Goal: Task Accomplishment & Management: Manage account settings

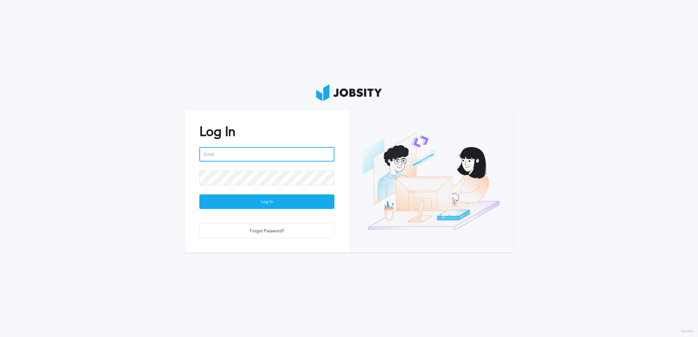
click at [247, 157] on input "email" at bounding box center [266, 154] width 135 height 15
type input "e"
type input "[PERSON_NAME][EMAIL_ADDRESS][PERSON_NAME][DOMAIN_NAME]"
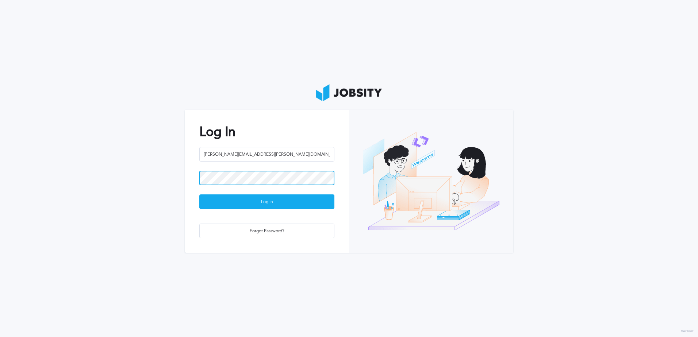
click at [199, 194] on button "Log In" at bounding box center [266, 201] width 135 height 15
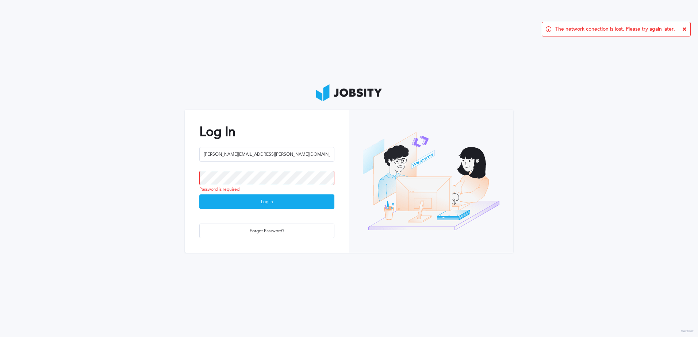
click at [256, 166] on div "[PERSON_NAME][EMAIL_ADDRESS][PERSON_NAME][DOMAIN_NAME]" at bounding box center [266, 159] width 135 height 24
click at [262, 149] on input "[PERSON_NAME][EMAIL_ADDRESS][PERSON_NAME][DOMAIN_NAME]" at bounding box center [266, 154] width 135 height 15
click at [261, 147] on input "[PERSON_NAME][EMAIL_ADDRESS][PERSON_NAME][DOMAIN_NAME]" at bounding box center [266, 154] width 135 height 15
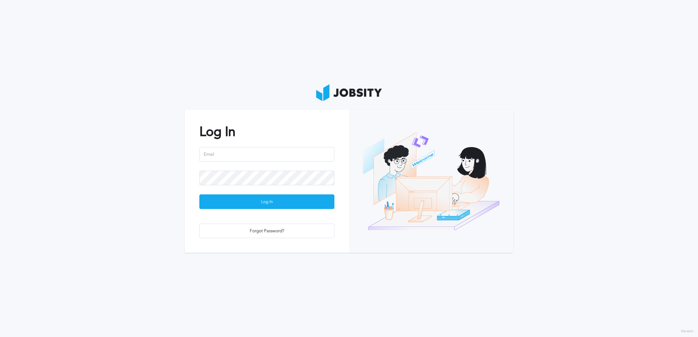
click at [259, 145] on div "Log In Log In Forgot Password?" at bounding box center [267, 181] width 164 height 143
click at [259, 151] on input "email" at bounding box center [266, 154] width 135 height 15
paste input "[PERSON_NAME][EMAIL_ADDRESS][PERSON_NAME][DOMAIN_NAME]"
type input "[PERSON_NAME][EMAIL_ADDRESS][PERSON_NAME][DOMAIN_NAME]"
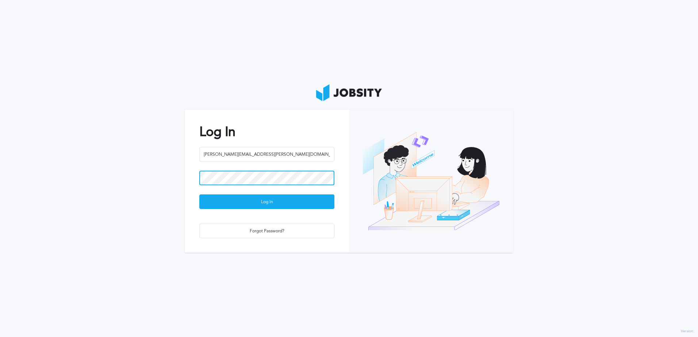
click at [199, 194] on button "Log In" at bounding box center [266, 201] width 135 height 15
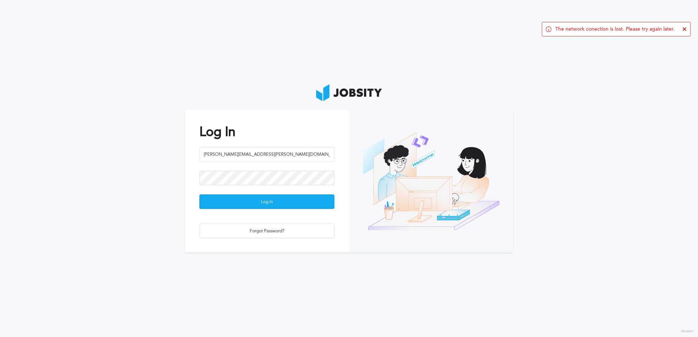
click at [644, 25] on div "The network conection is lost. Please try again later." at bounding box center [615, 29] width 149 height 15
click at [684, 26] on div "The network conection is lost. Please try again later." at bounding box center [615, 29] width 149 height 15
click at [683, 28] on icon at bounding box center [684, 29] width 4 height 4
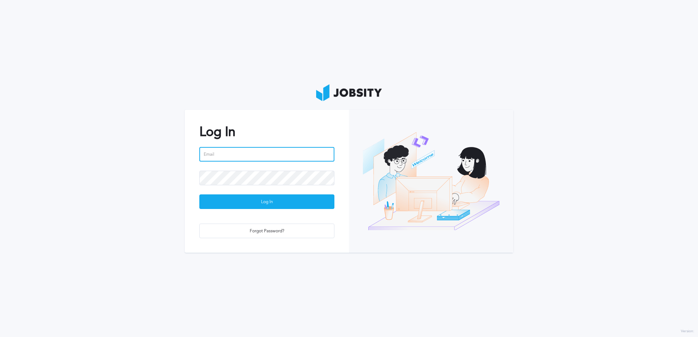
click at [227, 158] on input "email" at bounding box center [266, 154] width 135 height 15
type input "[PERSON_NAME][EMAIL_ADDRESS][PERSON_NAME][DOMAIN_NAME]"
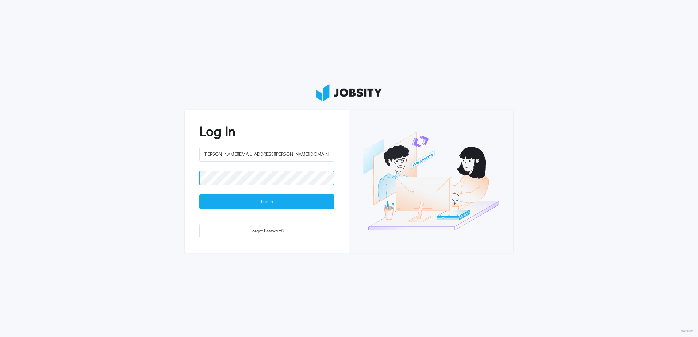
click at [199, 194] on button "Log In" at bounding box center [266, 201] width 135 height 15
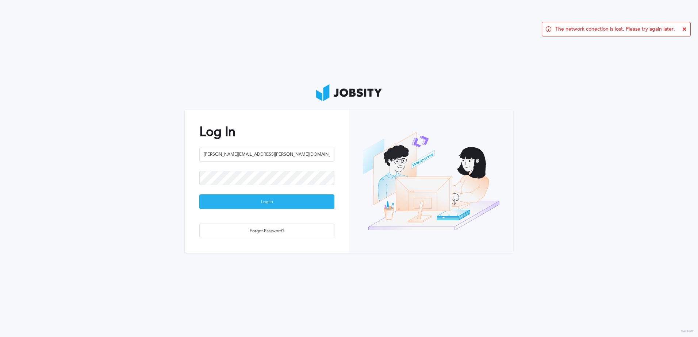
click at [261, 204] on div "Log In" at bounding box center [267, 202] width 134 height 15
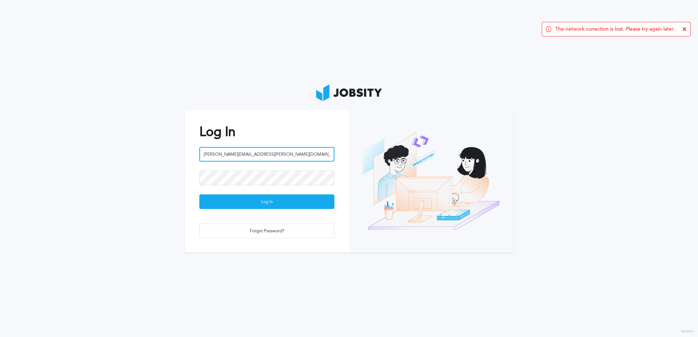
click at [271, 147] on input "[PERSON_NAME][EMAIL_ADDRESS][PERSON_NAME][DOMAIN_NAME]" at bounding box center [266, 154] width 135 height 15
click at [264, 193] on div at bounding box center [266, 183] width 135 height 24
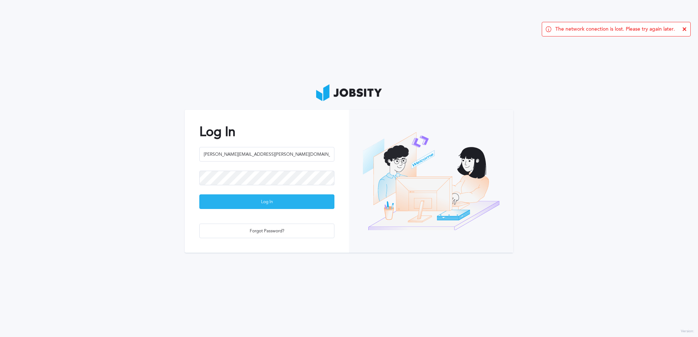
click at [264, 198] on div "Log In" at bounding box center [267, 202] width 134 height 15
click at [410, 43] on section "Log In emanuel.gomez@jobsity.com Log In Forgot Password?" at bounding box center [349, 168] width 698 height 337
